Goal: Task Accomplishment & Management: Use online tool/utility

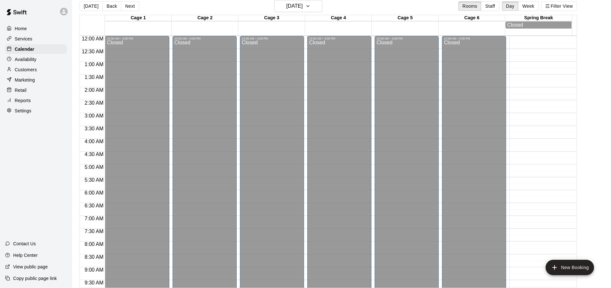
scroll to position [366, 0]
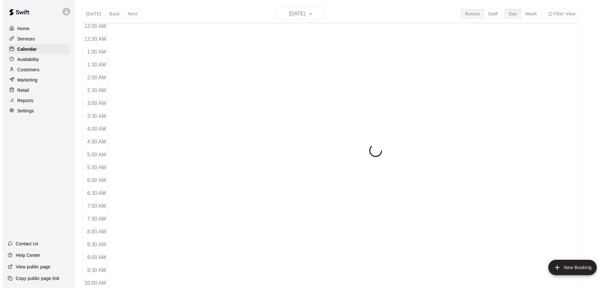
scroll to position [344, 0]
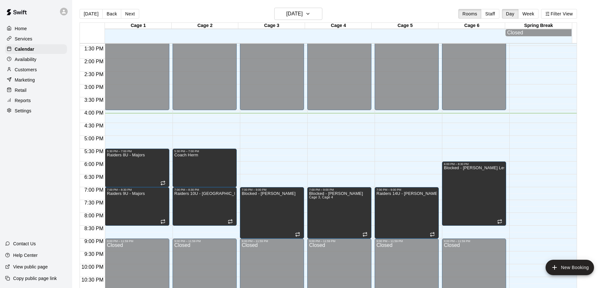
click at [595, 126] on main "[DATE] Back [DATE][DATE] Rooms Staff Day Week Filter View Cage 1 11 Thu Cage 2 …" at bounding box center [342, 152] width 534 height 288
click at [300, 13] on h6 "[DATE]" at bounding box center [294, 13] width 16 height 9
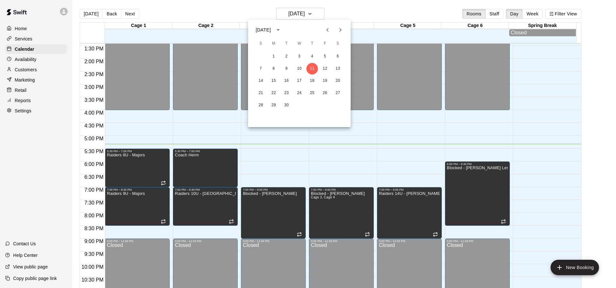
drag, startPoint x: 610, startPoint y: 116, endPoint x: 600, endPoint y: 116, distance: 10.3
click at [611, 116] on div at bounding box center [308, 144] width 616 height 288
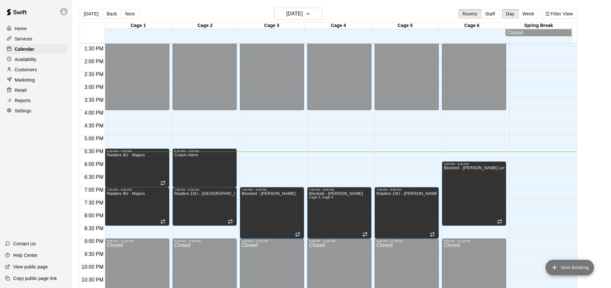
click at [580, 266] on button "New Booking" at bounding box center [569, 266] width 48 height 15
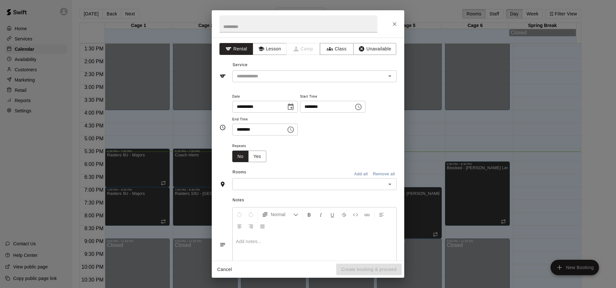
click at [602, 125] on div "**********" at bounding box center [308, 144] width 616 height 288
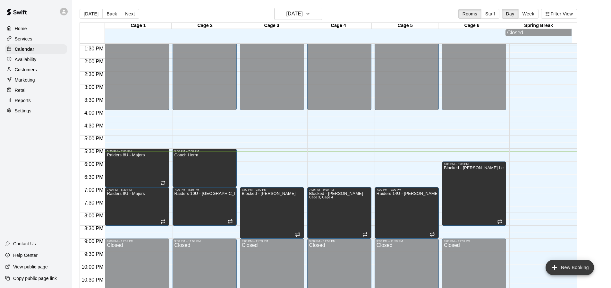
click at [552, 264] on icon "add" at bounding box center [555, 267] width 8 height 8
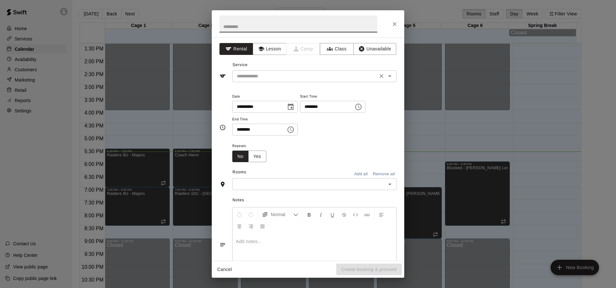
click at [334, 73] on input "text" at bounding box center [304, 76] width 141 height 8
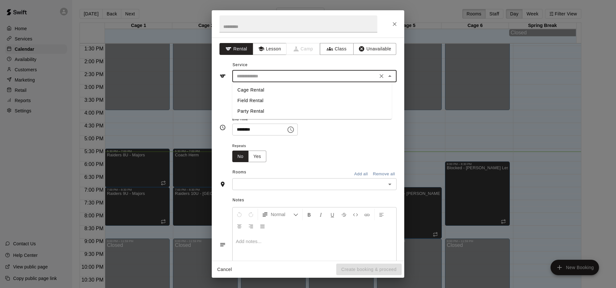
click at [273, 90] on li "Cage Rental" at bounding box center [311, 90] width 159 height 11
type input "**********"
click at [365, 105] on button "Choose time, selected time is 4:00 PM" at bounding box center [358, 106] width 13 height 13
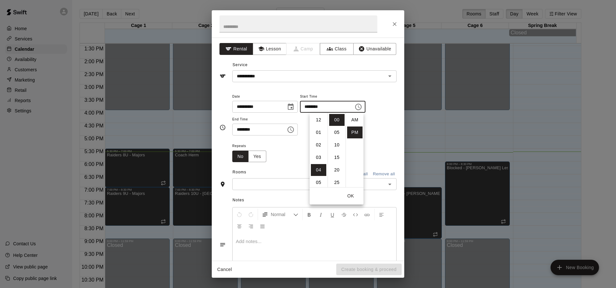
scroll to position [12, 0]
click at [316, 130] on li "05" at bounding box center [318, 132] width 15 height 12
click at [336, 130] on li "30" at bounding box center [336, 131] width 15 height 12
type input "********"
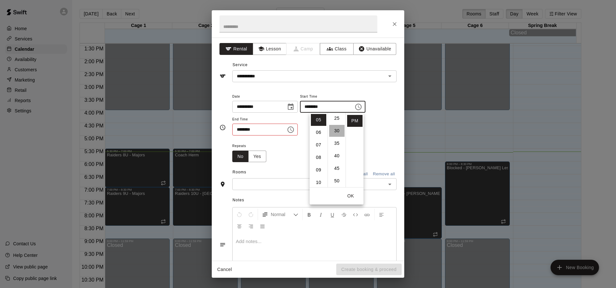
scroll to position [75, 0]
click at [294, 130] on icon "Choose time, selected time is 4:30 PM" at bounding box center [291, 130] width 8 height 8
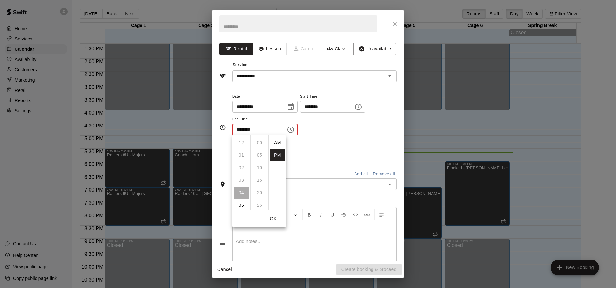
scroll to position [12, 0]
click at [238, 168] on li "06" at bounding box center [240, 168] width 15 height 12
type input "********"
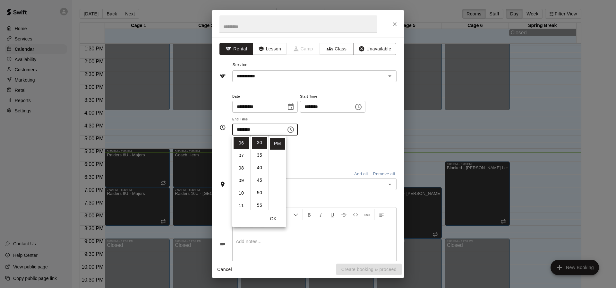
scroll to position [75, 0]
click at [310, 151] on div "Repeats No Yes" at bounding box center [314, 152] width 164 height 20
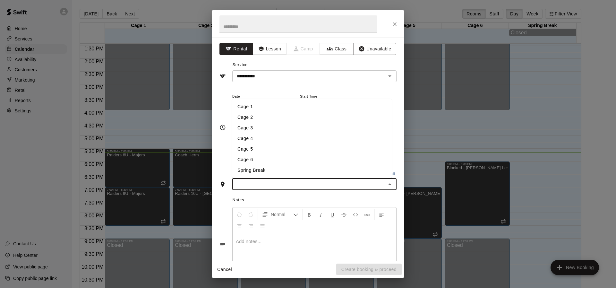
click at [294, 185] on input "text" at bounding box center [309, 184] width 150 height 8
click at [256, 151] on li "Cage 5" at bounding box center [311, 149] width 159 height 11
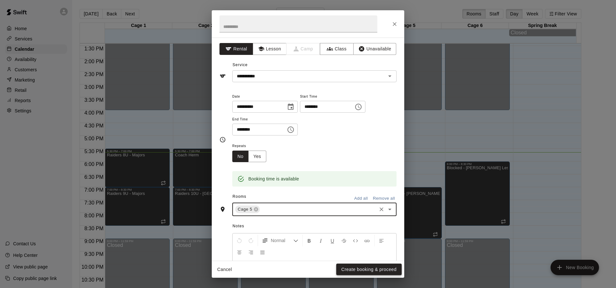
click at [347, 271] on button "Create booking & proceed" at bounding box center [368, 269] width 65 height 12
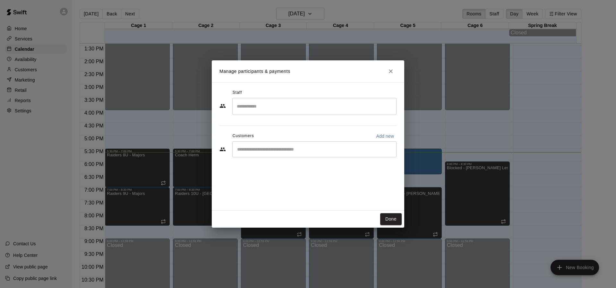
click at [290, 148] on input "Start typing to search customers..." at bounding box center [314, 149] width 158 height 6
type input "*"
type input "***"
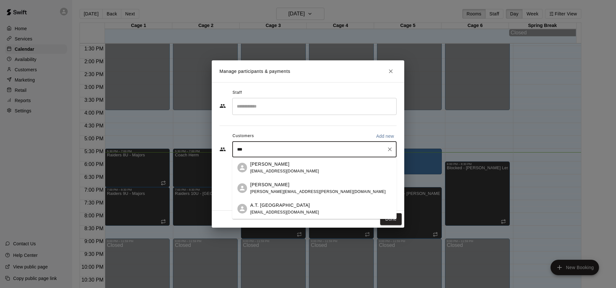
click at [303, 205] on div "A.T. [PERSON_NAME] [EMAIL_ADDRESS][DOMAIN_NAME]" at bounding box center [320, 209] width 141 height 14
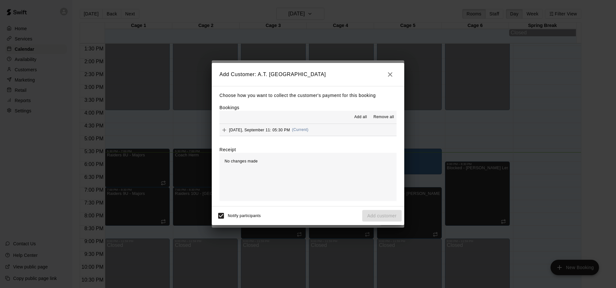
click at [324, 131] on button "[DATE], September 11: 05:30 PM (Current)" at bounding box center [307, 130] width 177 height 12
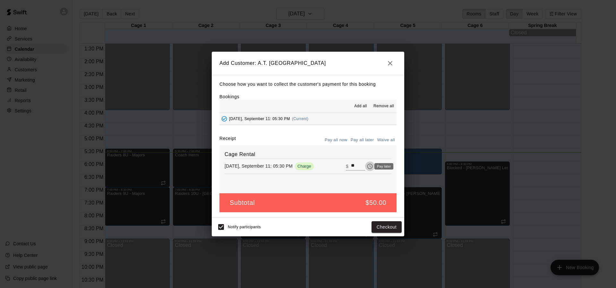
click at [366, 166] on icon "Pay later" at bounding box center [369, 166] width 6 height 6
click at [367, 227] on button "Add customer" at bounding box center [381, 227] width 39 height 12
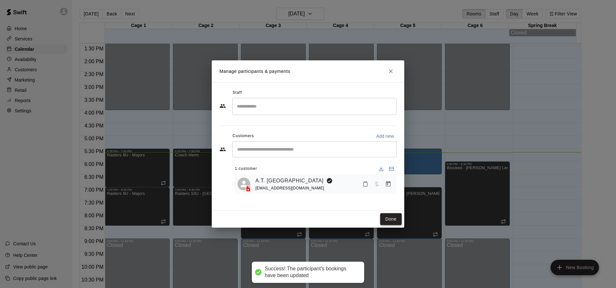
click at [390, 216] on button "Done" at bounding box center [390, 219] width 21 height 12
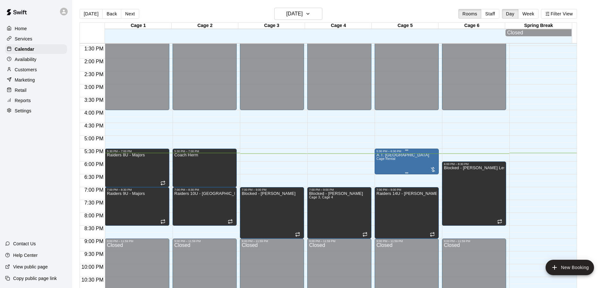
click at [430, 172] on div at bounding box center [433, 169] width 6 height 6
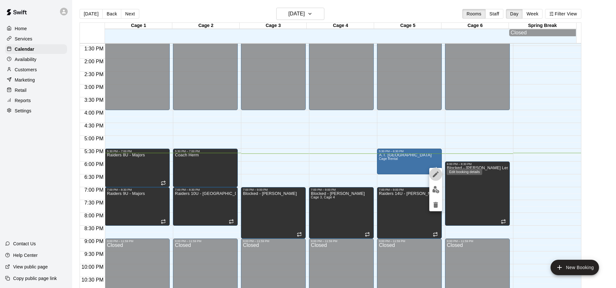
click at [434, 173] on icon "edit" at bounding box center [436, 174] width 8 height 8
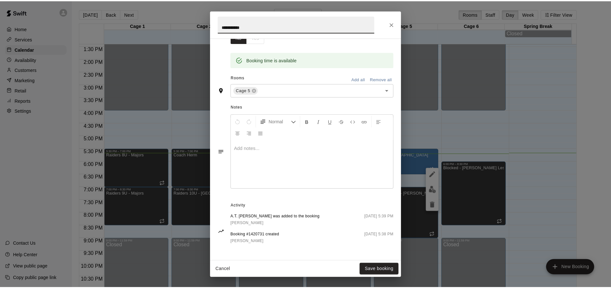
scroll to position [121, 0]
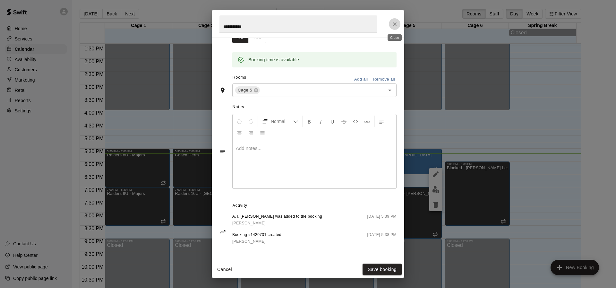
click at [395, 26] on icon "Close" at bounding box center [394, 24] width 6 height 6
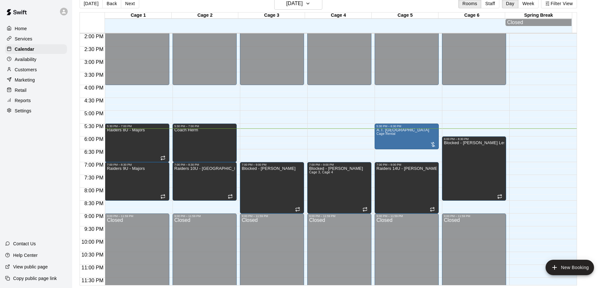
scroll to position [366, 0]
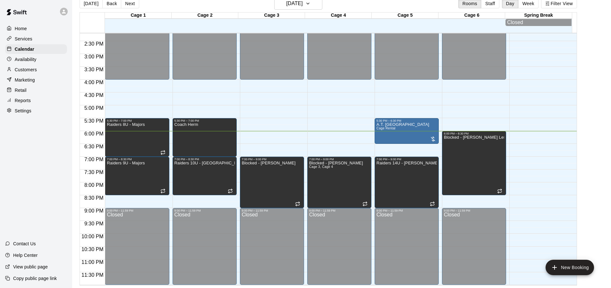
click at [19, 93] on p "Retail" at bounding box center [21, 90] width 12 height 6
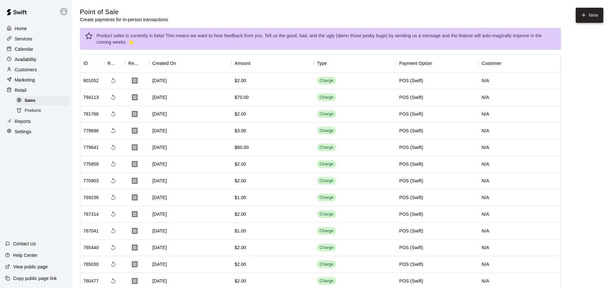
click at [591, 15] on button "New" at bounding box center [590, 15] width 28 height 15
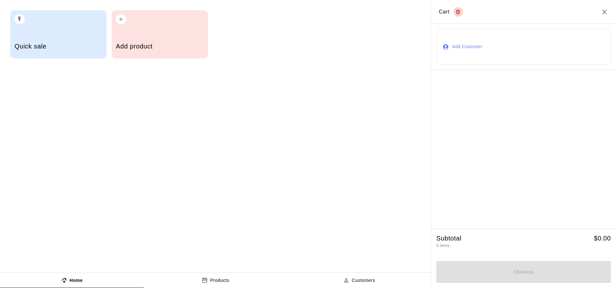
click at [61, 46] on h5 "Quick sale" at bounding box center [58, 46] width 88 height 9
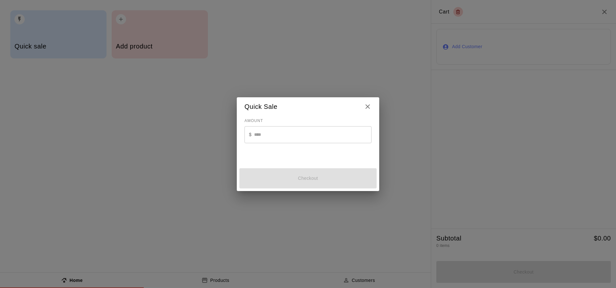
click at [267, 134] on input "text" at bounding box center [312, 134] width 117 height 17
type input "*"
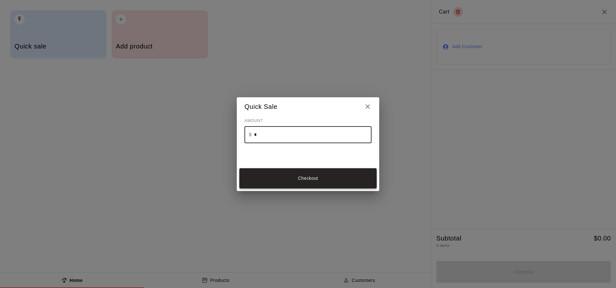
click at [343, 184] on button "Checkout" at bounding box center [307, 178] width 137 height 20
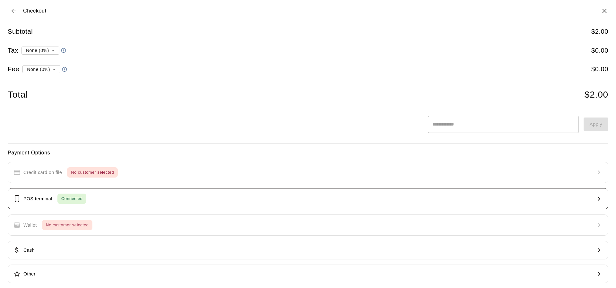
click at [350, 199] on button "POS terminal Connected" at bounding box center [308, 198] width 600 height 21
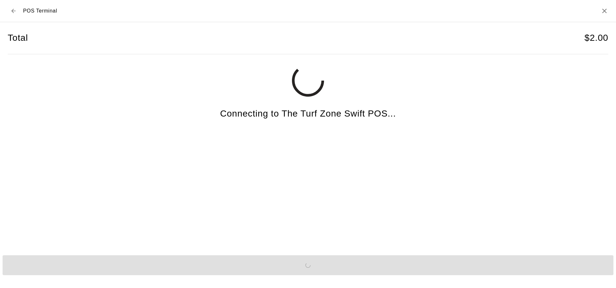
click at [398, 263] on div "Send to POS" at bounding box center [308, 264] width 616 height 25
click at [412, 258] on div "Send to POS" at bounding box center [308, 264] width 616 height 25
click at [408, 260] on div "Send to POS" at bounding box center [308, 264] width 616 height 25
click at [417, 263] on div "Send to POS" at bounding box center [308, 264] width 616 height 25
click at [425, 262] on div "Send to POS" at bounding box center [308, 264] width 616 height 25
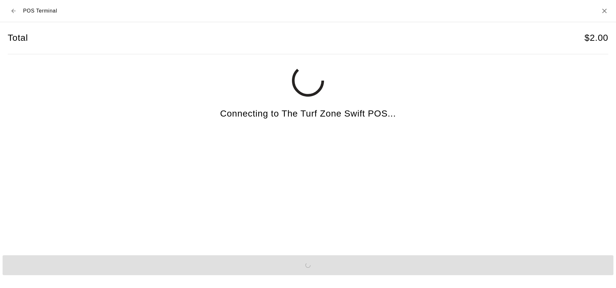
click at [425, 265] on div "Send to POS" at bounding box center [308, 264] width 616 height 25
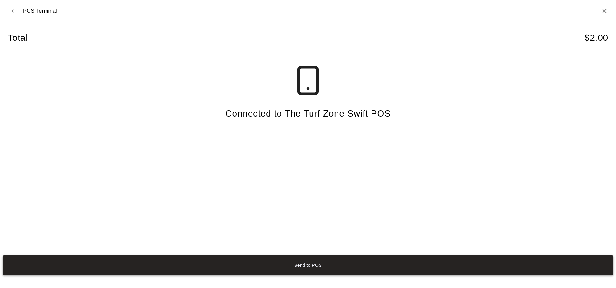
click at [318, 266] on button "Send to POS" at bounding box center [308, 265] width 610 height 20
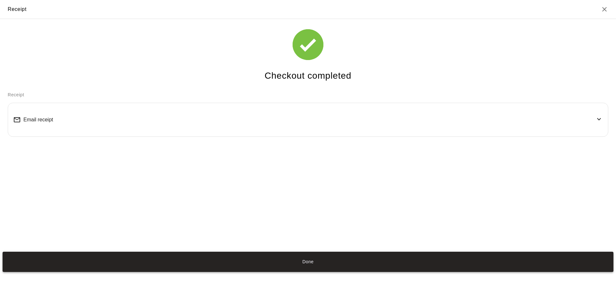
click at [328, 260] on button "Done" at bounding box center [308, 261] width 610 height 20
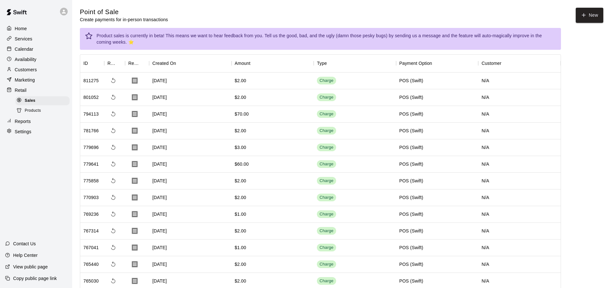
click at [27, 46] on p "Calendar" at bounding box center [24, 49] width 19 height 6
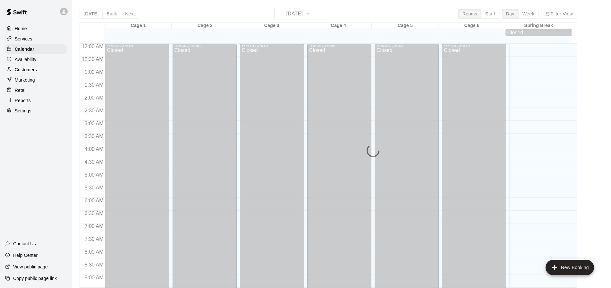
scroll to position [344, 0]
